Goal: Task Accomplishment & Management: Complete application form

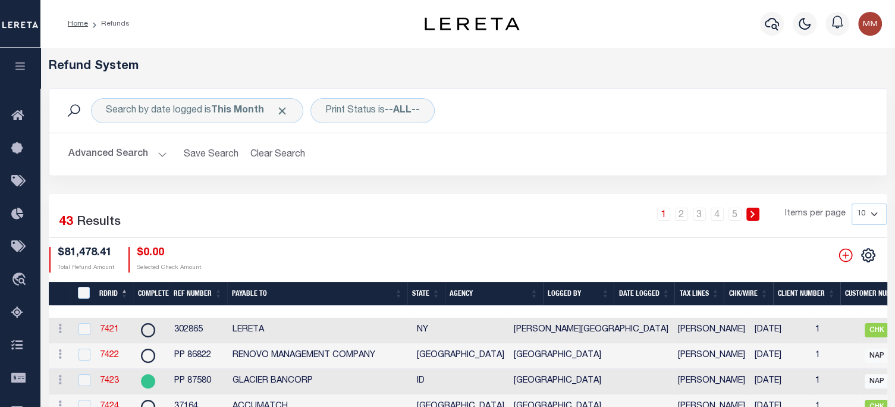
click at [875, 254] on link at bounding box center [868, 254] width 19 height 8
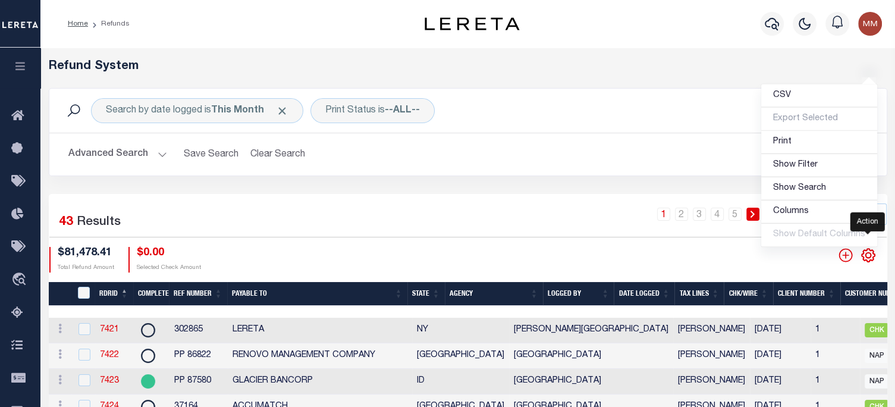
click at [867, 253] on icon "" at bounding box center [867, 254] width 5 height 5
click at [794, 164] on span "Show Filter" at bounding box center [795, 165] width 45 height 8
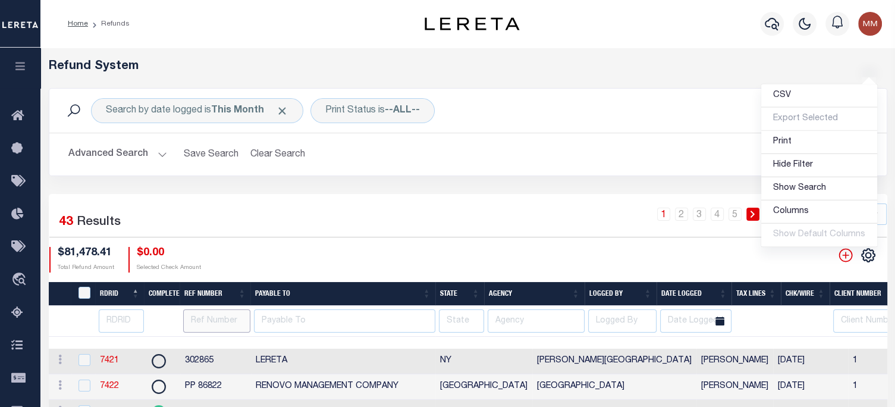
click at [205, 322] on input "text" at bounding box center [216, 320] width 67 height 23
type input "298703"
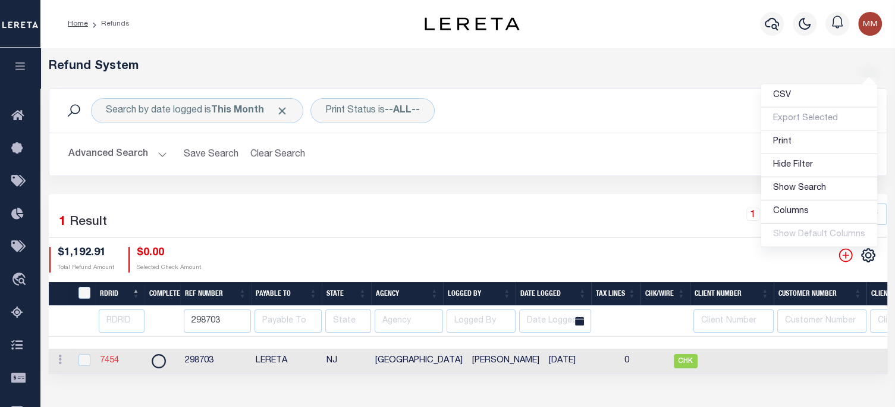
click at [109, 357] on link "7454" at bounding box center [109, 360] width 19 height 8
checkbox input "true"
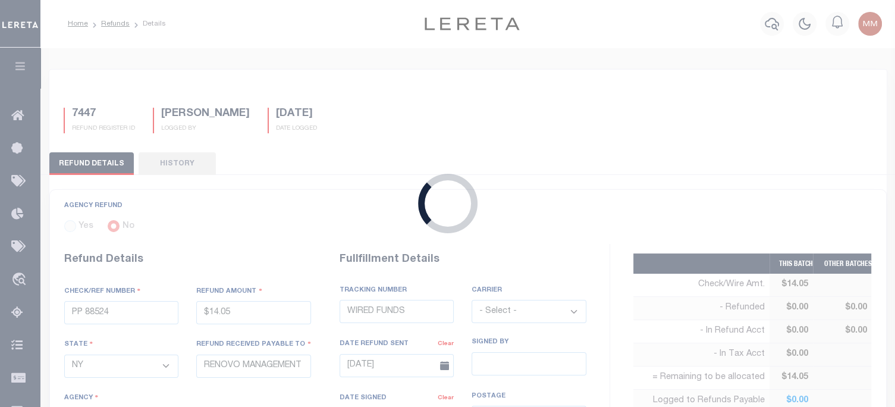
radio input "true"
type input "298703"
type input "$1,192.91"
select select "NJ"
type input "LERETA"
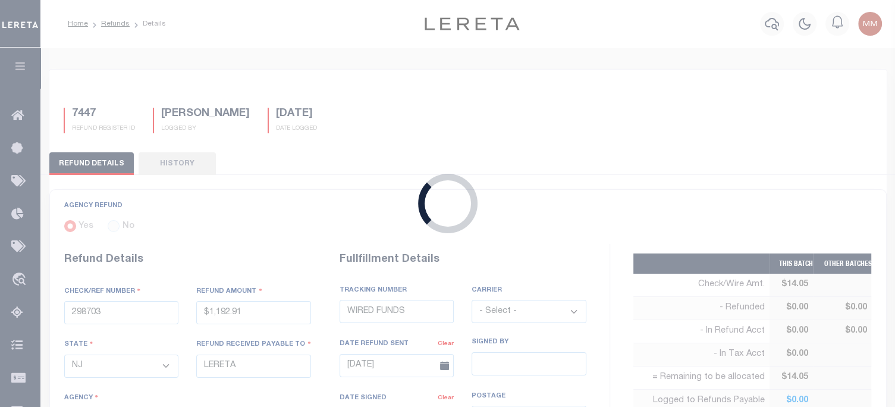
select select
select select "COL"
type textarea "DEPOSITING CK [DATE]"
type input "[DATE]"
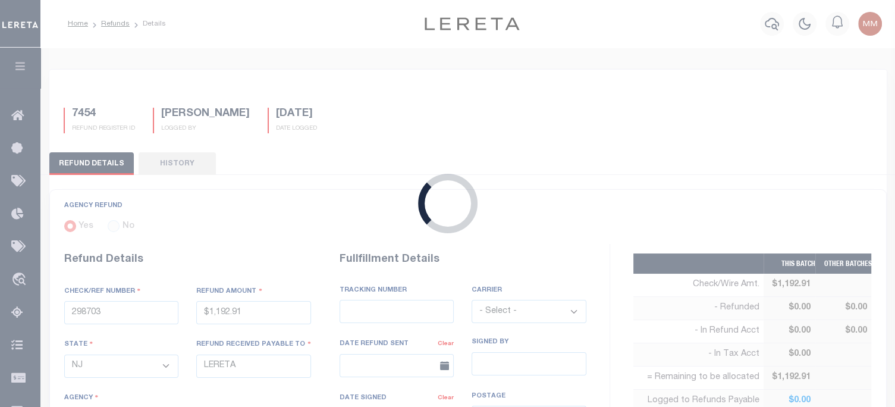
select select "3402104000"
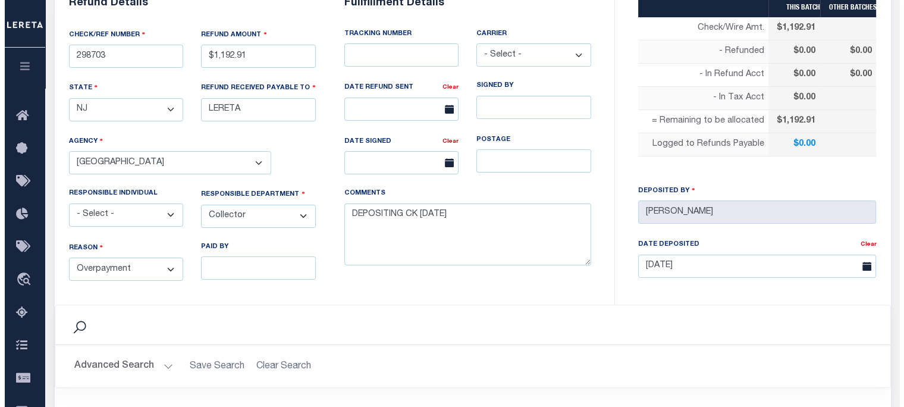
scroll to position [416, 0]
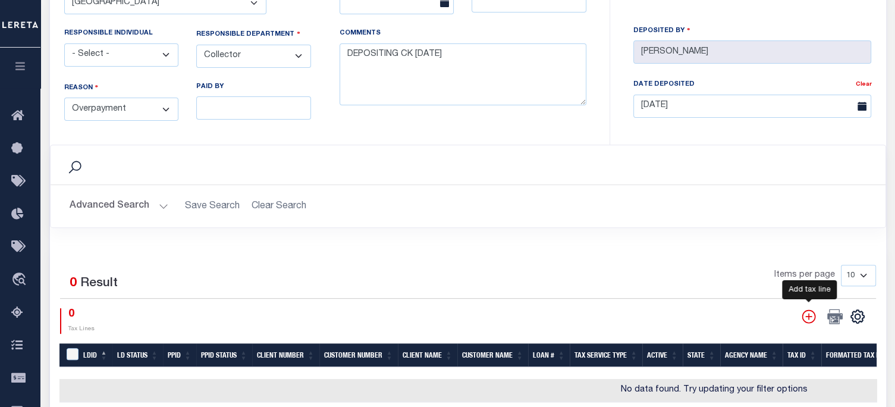
click at [810, 315] on icon "" at bounding box center [808, 316] width 15 height 15
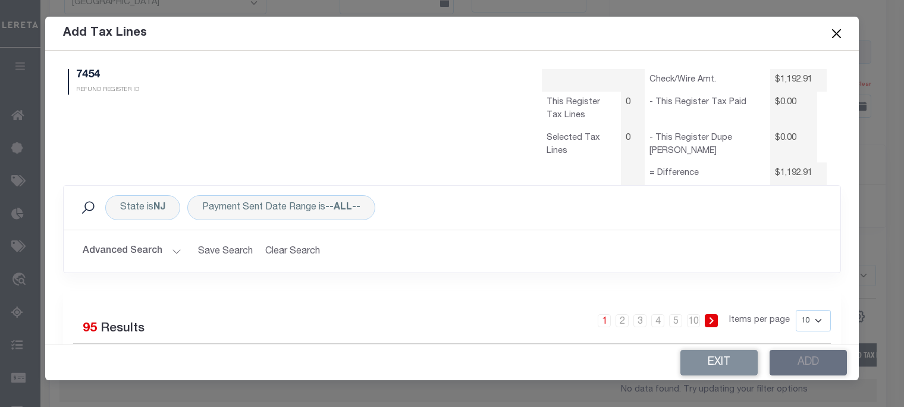
click at [173, 254] on button "Advanced Search" at bounding box center [132, 251] width 99 height 23
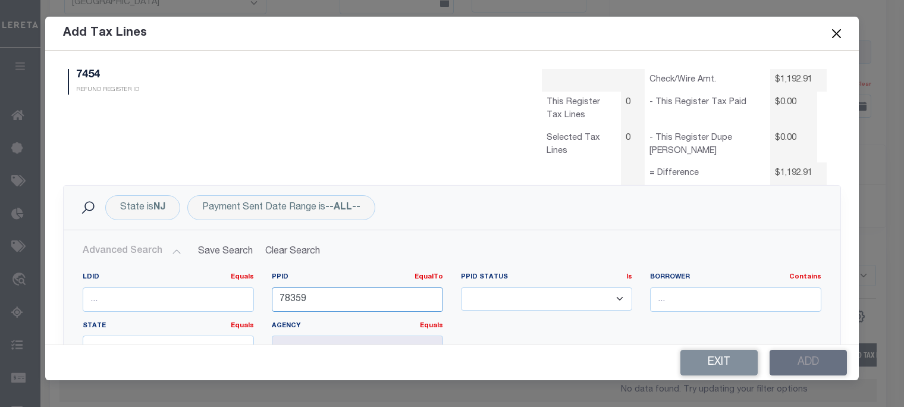
click at [322, 293] on input "78359" at bounding box center [357, 299] width 171 height 24
click at [295, 250] on button "Clear Search" at bounding box center [292, 251] width 65 height 23
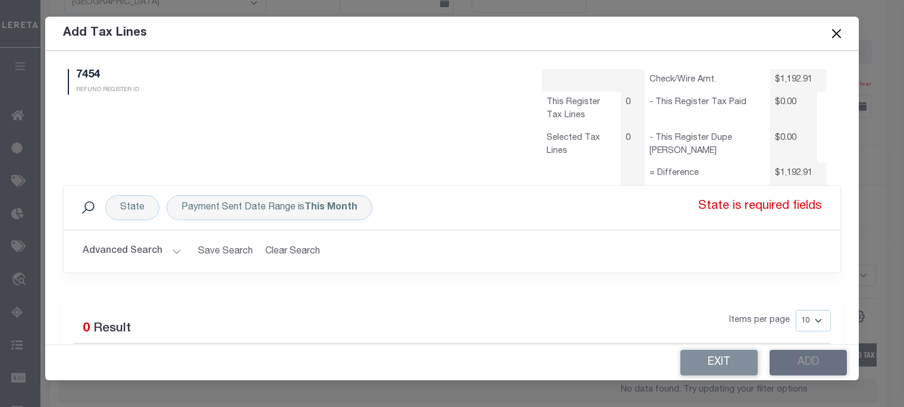
click at [295, 250] on button "Clear Search" at bounding box center [292, 251] width 65 height 23
click at [129, 210] on div "State" at bounding box center [132, 207] width 54 height 25
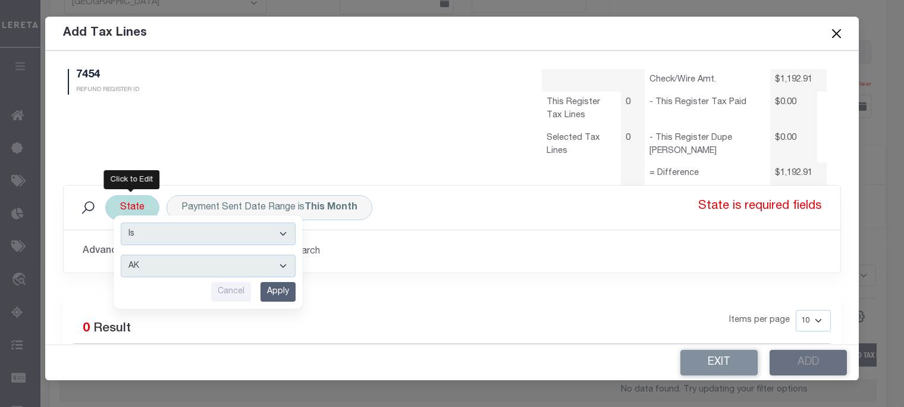
click at [147, 264] on select "AK AL AR AZ CA CO CT DC DE FL [GEOGRAPHIC_DATA] GU HI IA ID IL IN KS [GEOGRAPHI…" at bounding box center [208, 265] width 175 height 23
select select "NJ"
click at [121, 254] on select "AK AL AR AZ CA CO CT DC DE FL [GEOGRAPHIC_DATA] GU HI IA ID IL IN KS [GEOGRAPHI…" at bounding box center [208, 265] width 175 height 23
click at [273, 289] on input "Apply" at bounding box center [277, 292] width 35 height 20
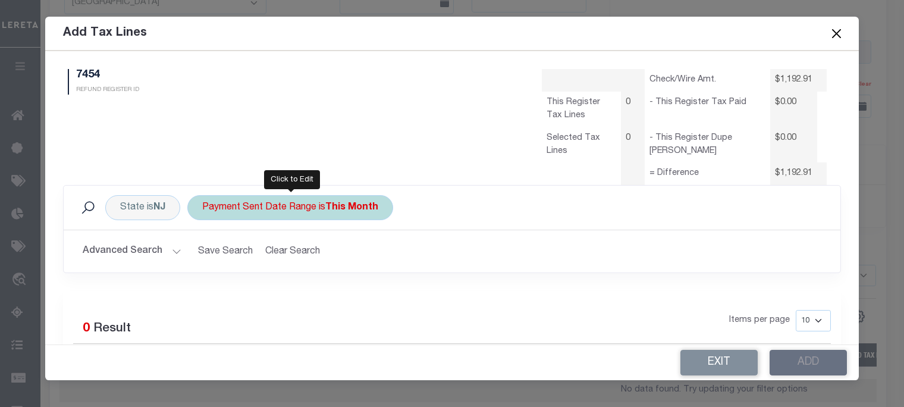
click at [318, 203] on div "Payment Sent Date Range is This Month" at bounding box center [290, 207] width 206 height 25
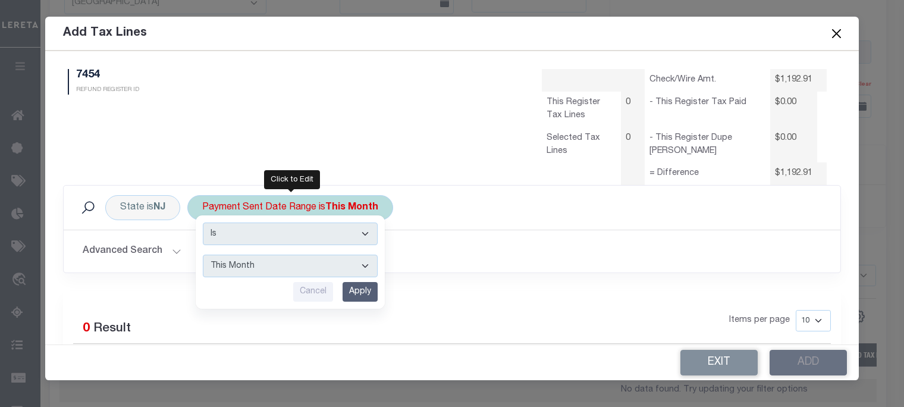
click at [277, 265] on select "--ALL-- This Month Last Month Last Three Months This Year Last Year" at bounding box center [290, 265] width 175 height 23
select select "All"
click at [203, 254] on select "--ALL-- This Month Last Month Last Three Months This Year Last Year" at bounding box center [290, 265] width 175 height 23
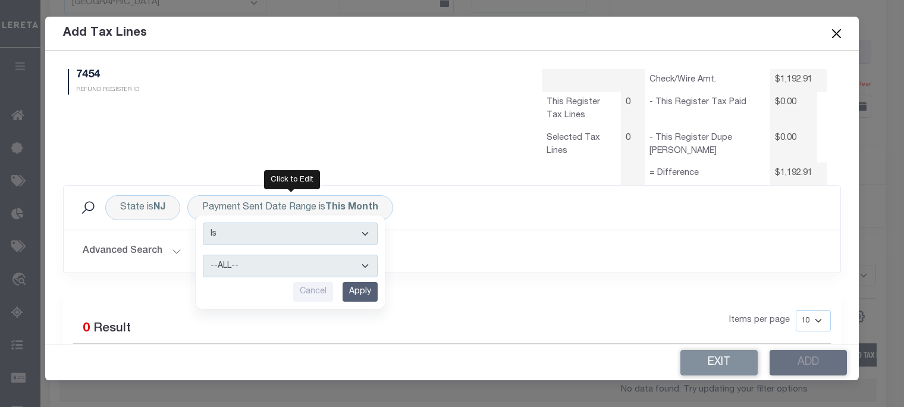
click at [362, 291] on input "Apply" at bounding box center [359, 292] width 35 height 20
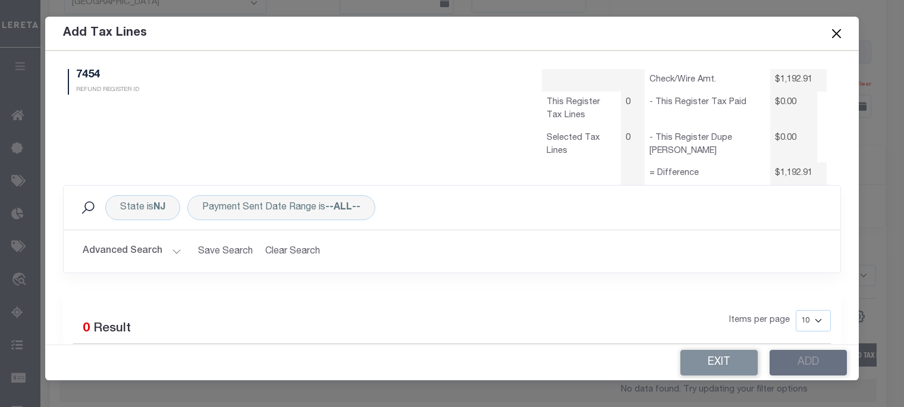
click at [157, 250] on button "Advanced Search" at bounding box center [132, 251] width 99 height 23
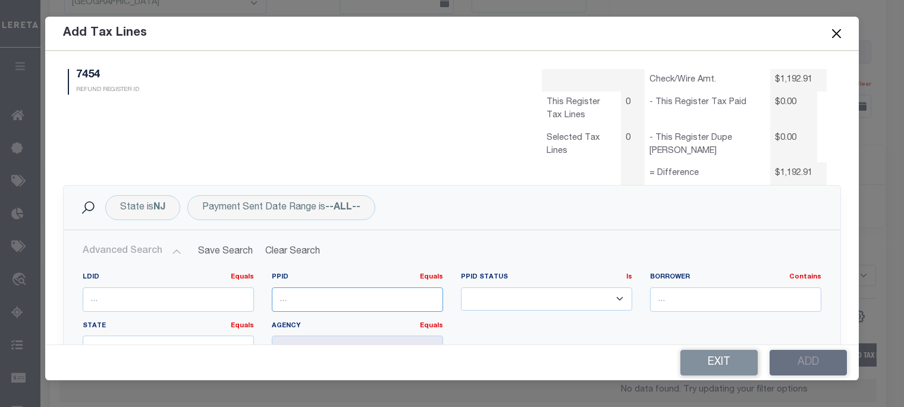
click at [298, 301] on input "number" at bounding box center [357, 299] width 171 height 24
type input "78359"
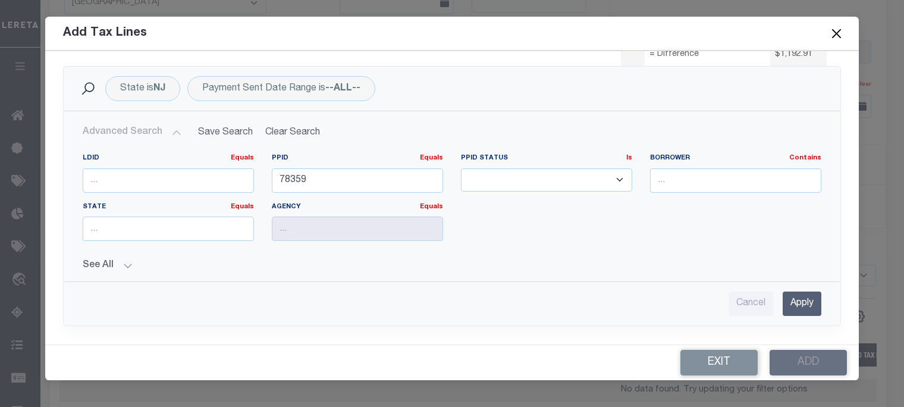
click at [784, 296] on input "Apply" at bounding box center [801, 303] width 39 height 24
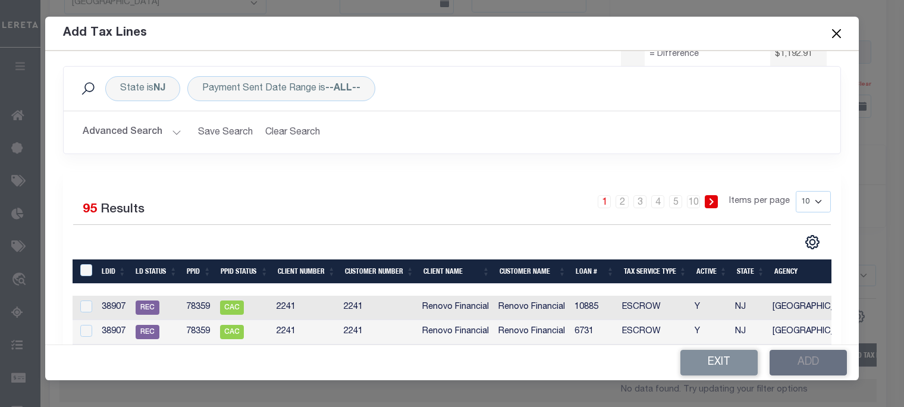
click at [797, 203] on select "10 25 50 100" at bounding box center [812, 201] width 35 height 21
select select "100"
click at [795, 191] on select "10 25 50 100" at bounding box center [812, 201] width 35 height 21
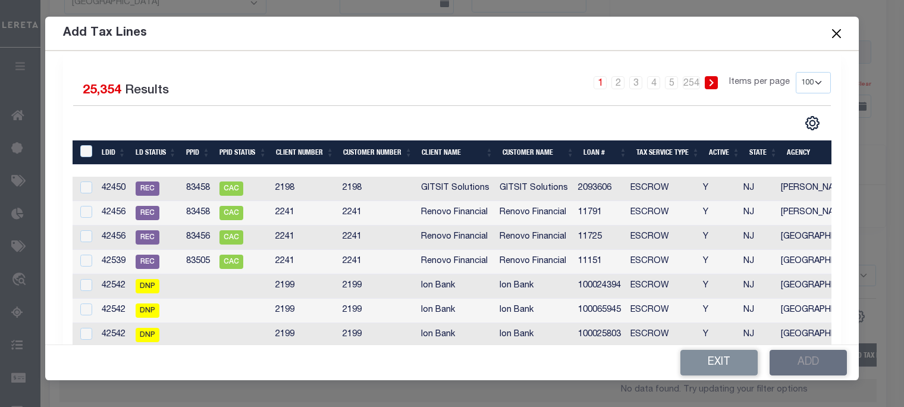
click at [581, 150] on th "Loan #" at bounding box center [604, 152] width 53 height 24
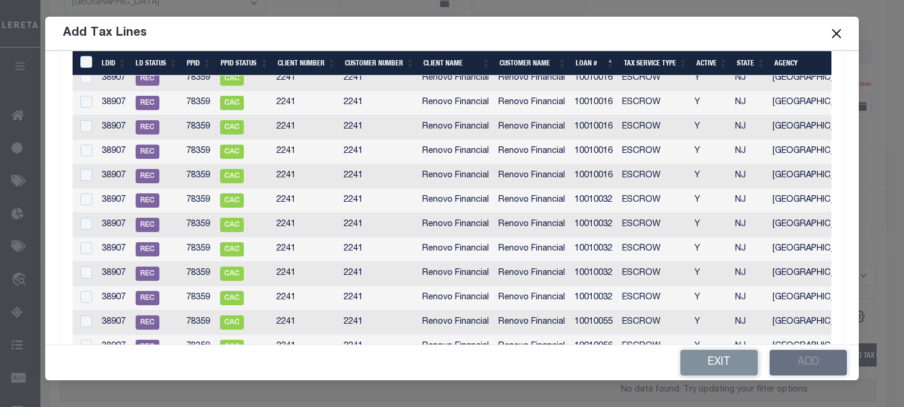
scroll to position [416, 0]
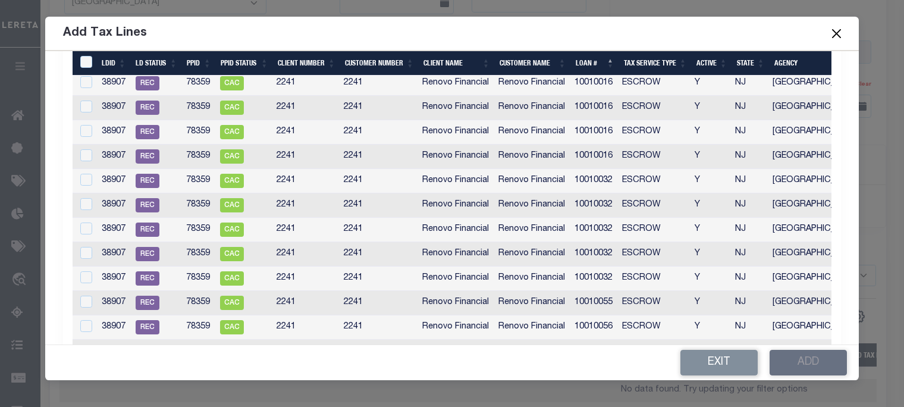
click at [585, 63] on th "Loan #" at bounding box center [595, 63] width 48 height 24
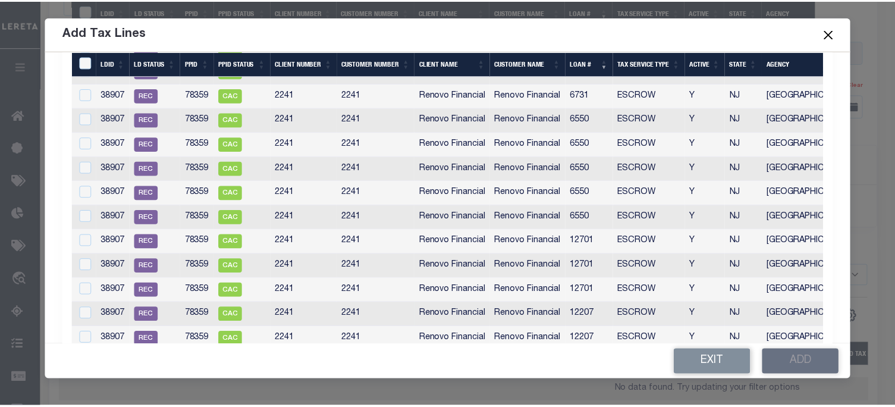
scroll to position [832, 0]
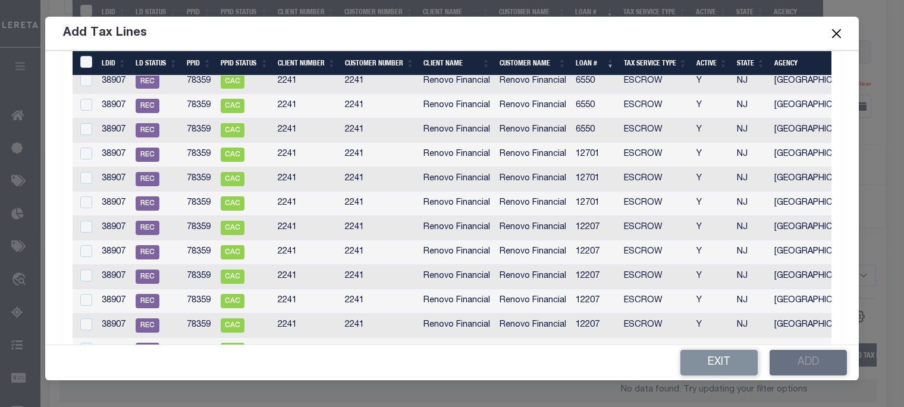
click at [837, 32] on button "Close" at bounding box center [836, 33] width 15 height 15
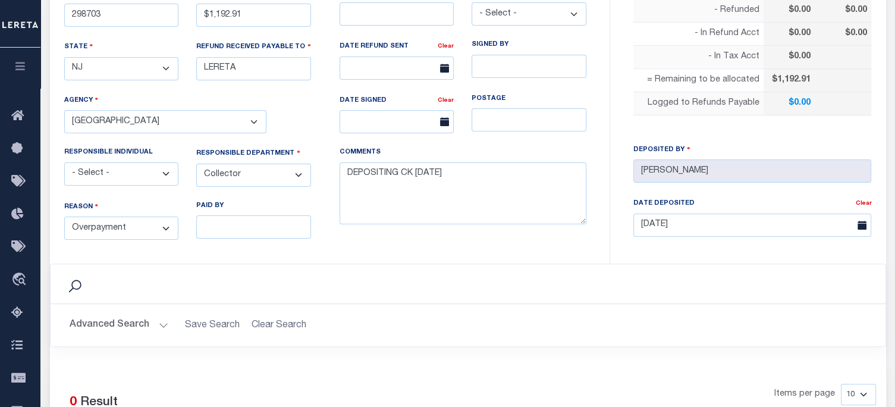
scroll to position [59, 0]
